Goal: Information Seeking & Learning: Learn about a topic

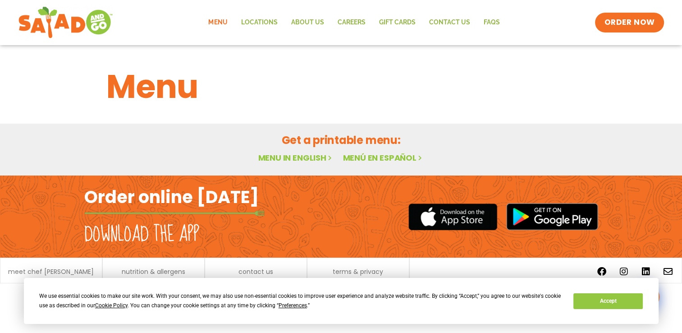
click at [0, 0] on h2 "Featured Menu" at bounding box center [0, 0] width 0 height 0
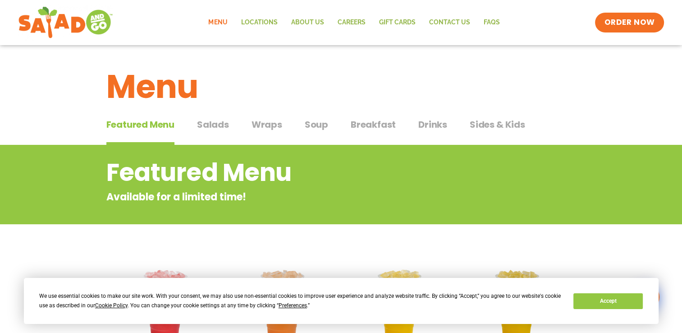
click at [498, 123] on span "Sides & Kids" at bounding box center [497, 125] width 55 height 14
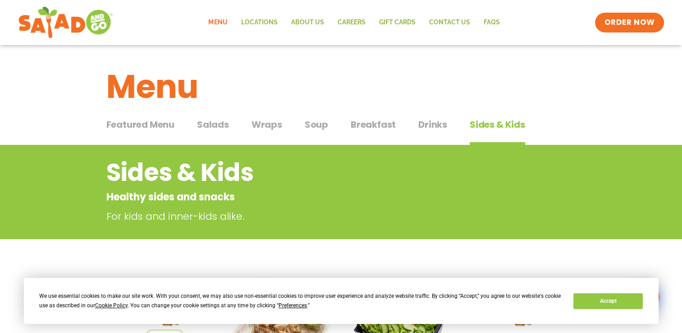
click at [423, 124] on span "Drinks" at bounding box center [432, 125] width 29 height 14
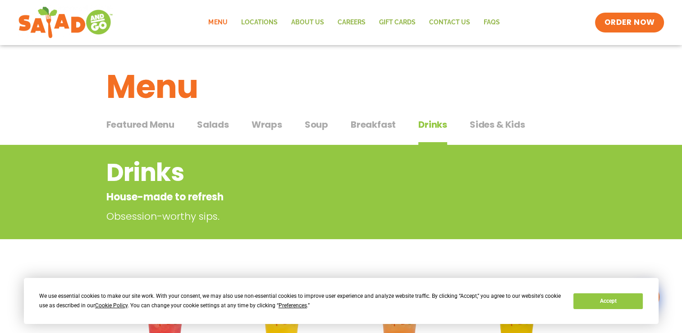
click at [310, 123] on span "Soup" at bounding box center [316, 125] width 23 height 14
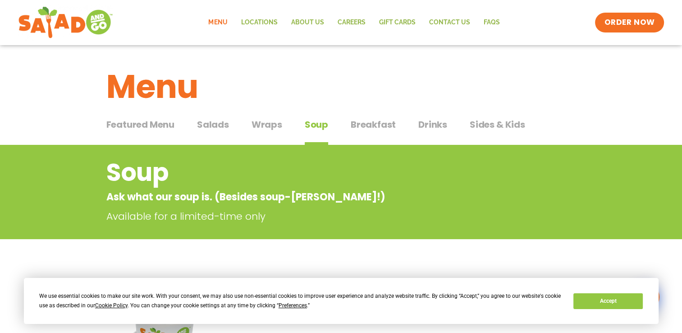
click at [265, 125] on span "Wraps" at bounding box center [267, 125] width 31 height 14
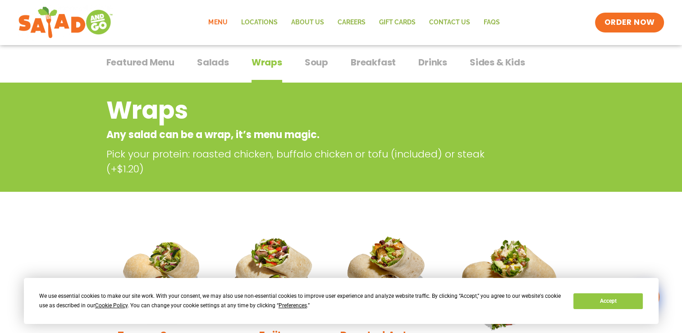
scroll to position [62, 0]
click at [227, 73] on button "Salads Salads" at bounding box center [213, 69] width 32 height 27
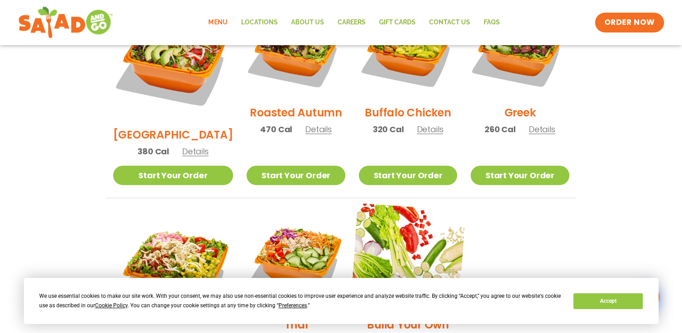
scroll to position [482, 0]
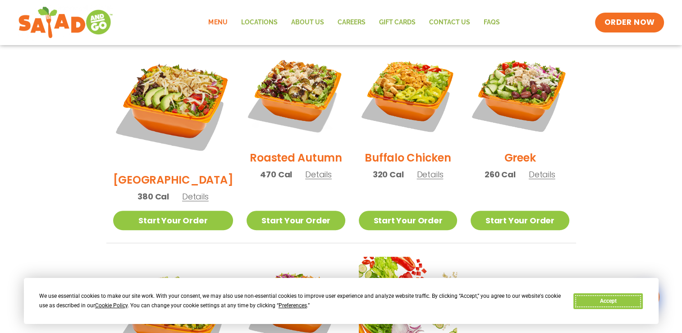
click at [635, 304] on button "Accept" at bounding box center [607, 301] width 69 height 16
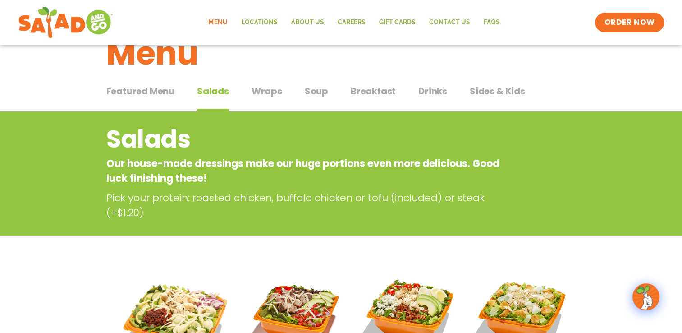
scroll to position [32, 0]
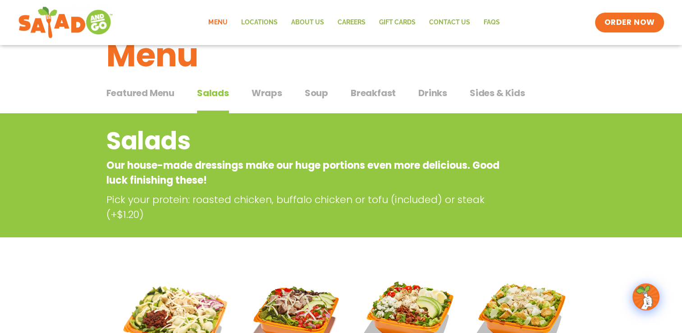
click at [256, 98] on span "Wraps" at bounding box center [267, 93] width 31 height 14
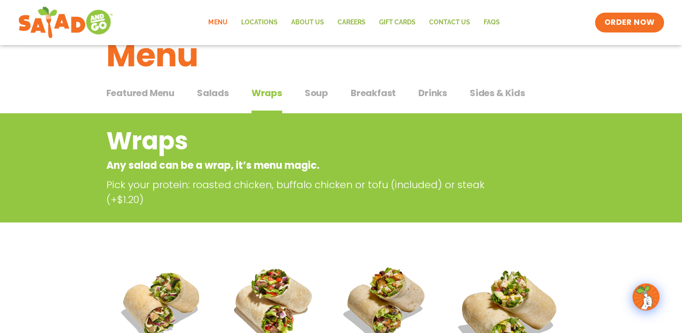
click at [329, 91] on div "Featured Menu Featured Menu Salads Salads Wraps Wraps Soup Soup Breakfast Break…" at bounding box center [341, 98] width 470 height 31
click at [323, 97] on span "Soup" at bounding box center [316, 93] width 23 height 14
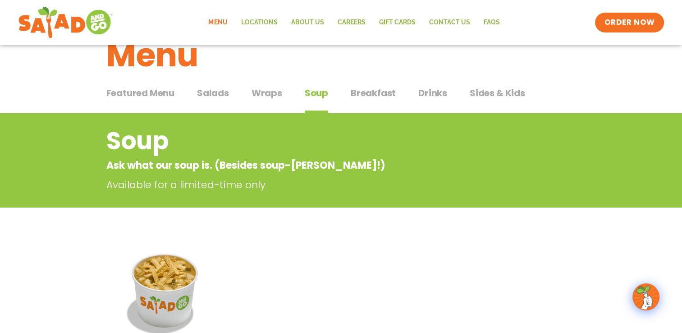
drag, startPoint x: 362, startPoint y: 102, endPoint x: 383, endPoint y: 142, distance: 44.4
click at [383, 142] on div "Featured Menu Featured Menu Salads Salads Wraps Wraps Soup Soup Breakfast Break…" at bounding box center [341, 259] width 682 height 353
click at [386, 100] on button "Breakfast Breakfast" at bounding box center [373, 99] width 45 height 27
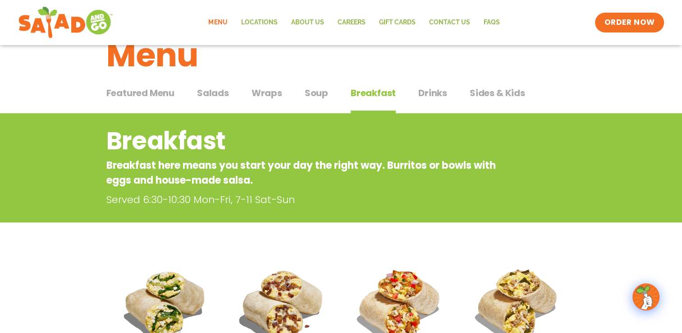
click at [434, 91] on span "Drinks" at bounding box center [432, 93] width 29 height 14
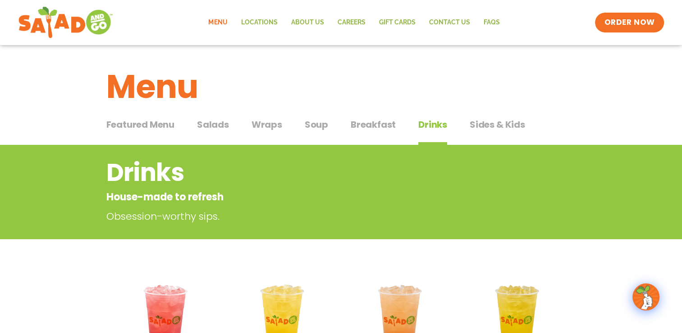
click at [517, 128] on span "Sides & Kids" at bounding box center [497, 125] width 55 height 14
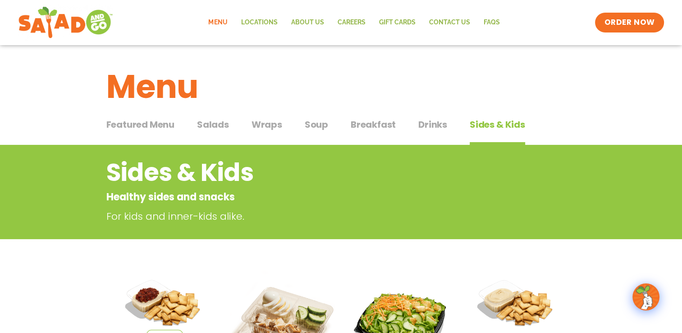
click at [117, 127] on span "Featured Menu" at bounding box center [140, 125] width 68 height 14
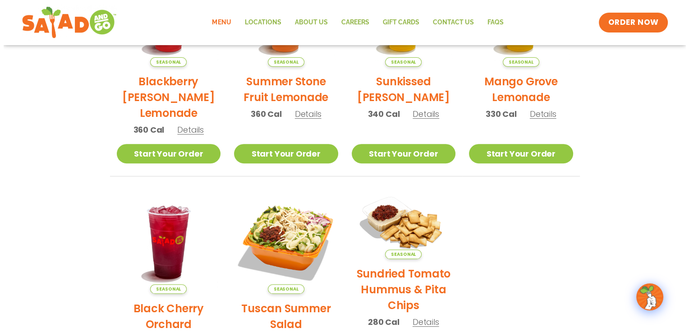
scroll to position [290, 0]
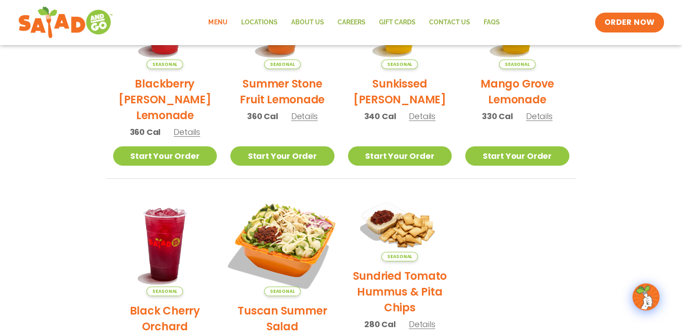
click at [329, 239] on img at bounding box center [282, 244] width 122 height 122
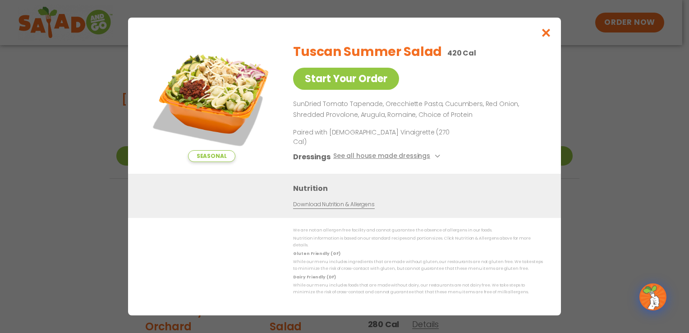
drag, startPoint x: 204, startPoint y: 52, endPoint x: 206, endPoint y: 56, distance: 4.9
click at [204, 53] on img at bounding box center [211, 99] width 126 height 126
click at [229, 91] on img at bounding box center [211, 99] width 126 height 126
click at [215, 136] on img at bounding box center [211, 99] width 126 height 126
click at [395, 155] on button "See all house made dressings" at bounding box center [388, 156] width 110 height 11
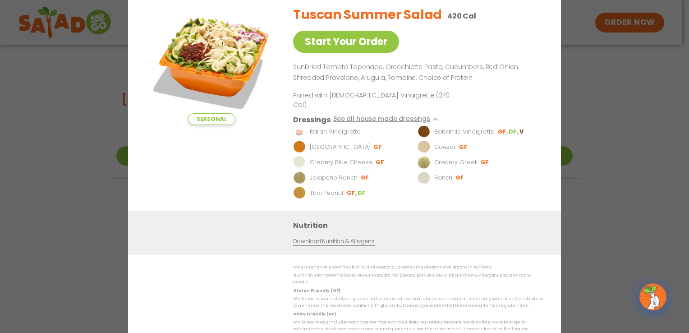
click at [202, 86] on img at bounding box center [211, 62] width 126 height 126
